Goal: Task Accomplishment & Management: Use online tool/utility

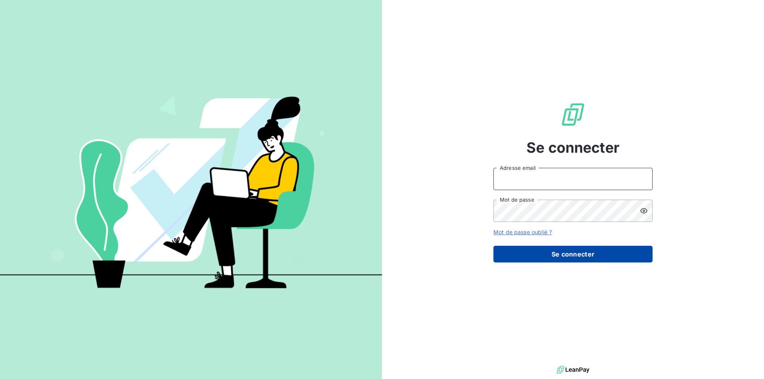
type input "[EMAIL_ADDRESS][DOMAIN_NAME]"
click at [564, 251] on button "Se connecter" at bounding box center [572, 254] width 159 height 17
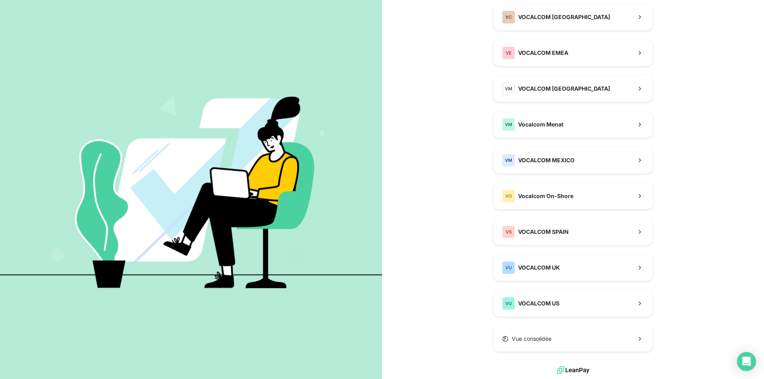
scroll to position [297, 0]
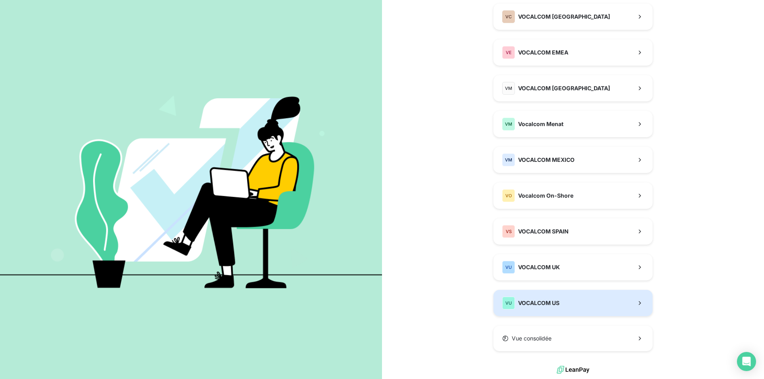
click at [551, 303] on span "VOCALCOM US" at bounding box center [538, 303] width 41 height 8
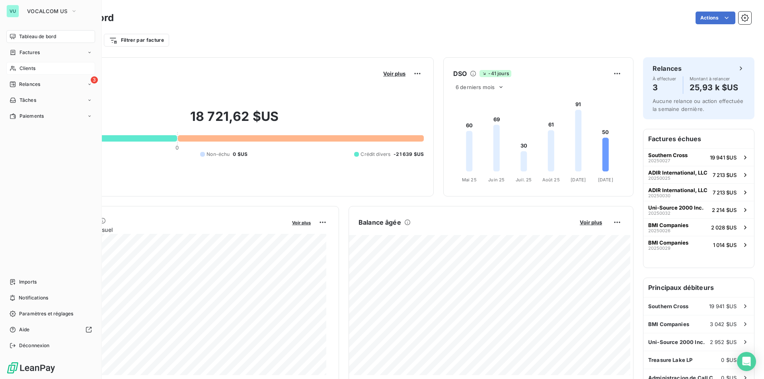
click at [26, 67] on span "Clients" at bounding box center [27, 68] width 16 height 7
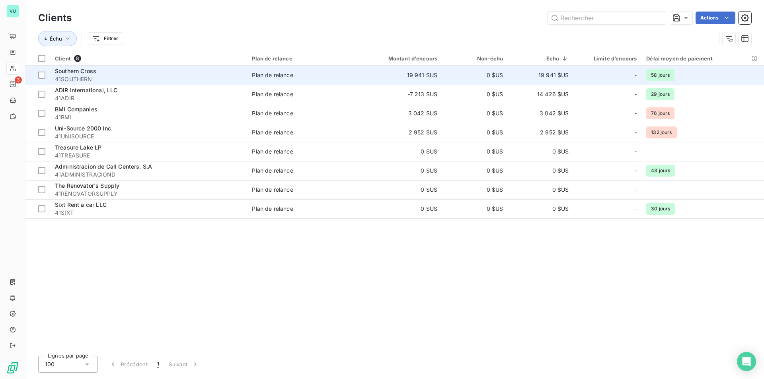
click at [414, 73] on td "19 941 $US" at bounding box center [398, 75] width 88 height 19
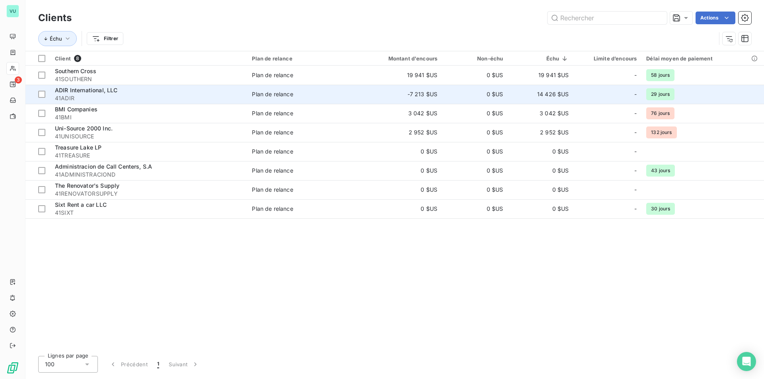
click at [325, 94] on span "Plan de relance" at bounding box center [300, 94] width 97 height 8
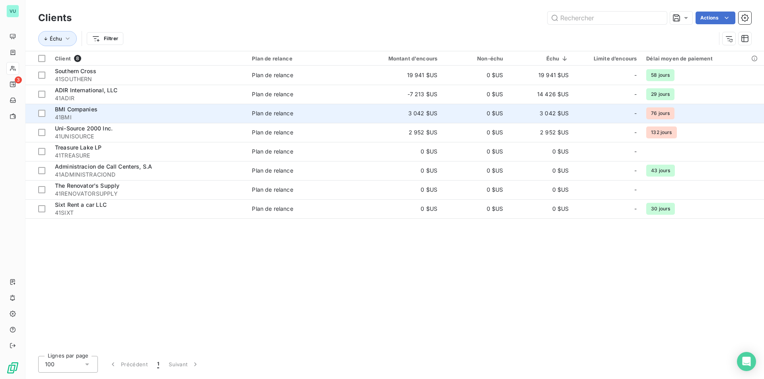
click at [547, 113] on td "3 042 $US" at bounding box center [541, 113] width 66 height 19
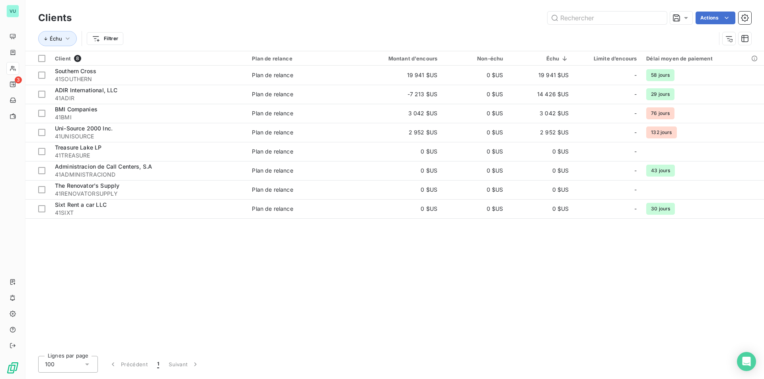
click at [183, 304] on div "Client 8 Plan de relance Montant d'encours Non-échu Échu Limite d’encours Délai…" at bounding box center [394, 200] width 738 height 298
